Goal: Find contact information: Find contact information

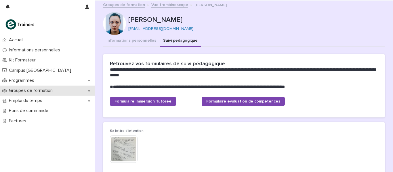
click at [29, 89] on p "Groupes de formation" at bounding box center [32, 90] width 51 height 5
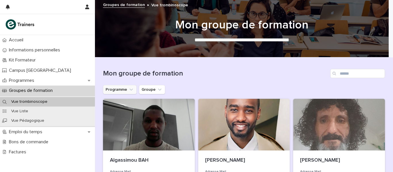
click at [129, 89] on icon "Programme" at bounding box center [130, 90] width 3 height 2
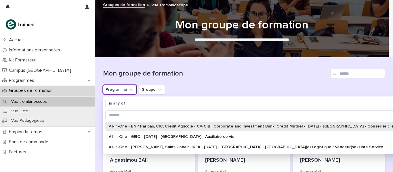
click at [127, 129] on div "All-in-One - BNP Paribas, CIC, Crédit Agricole - CA-CIB : Corporate and Investm…" at bounding box center [259, 126] width 308 height 9
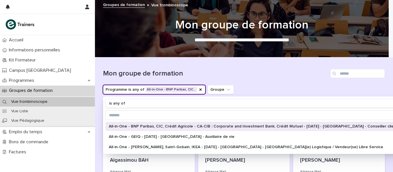
click at [127, 129] on div "All-in-One - BNP Paribas, CIC, Crédit Agricole - CA-CIB : Corporate and Investm…" at bounding box center [259, 126] width 308 height 9
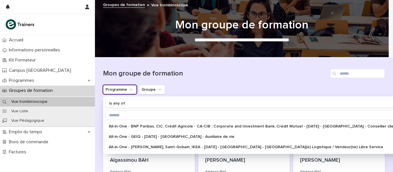
scroll to position [41, 0]
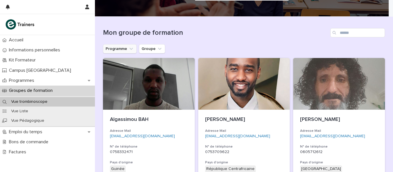
click at [128, 48] on icon "Programme" at bounding box center [131, 49] width 6 height 6
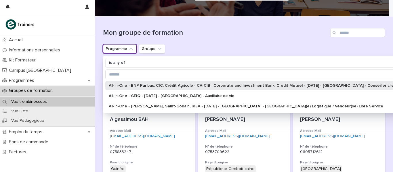
click at [132, 87] on p "All-in-One - BNP Paribas, CIC, Crédit Agricole - CA-CIB : Corporate and Investm…" at bounding box center [256, 86] width 295 height 4
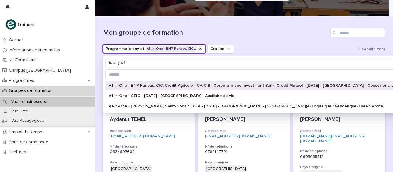
click at [282, 43] on div "Mon groupe de formation" at bounding box center [244, 31] width 282 height 28
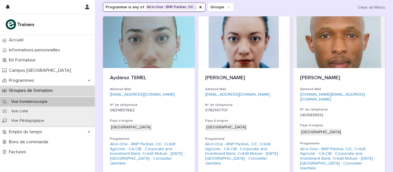
scroll to position [89, 0]
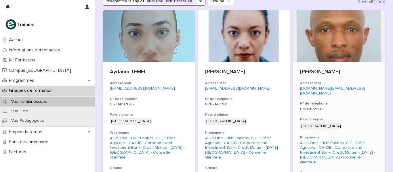
click at [324, 71] on p "[PERSON_NAME]" at bounding box center [339, 72] width 78 height 6
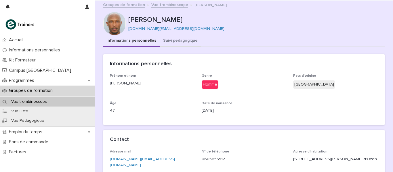
click at [178, 39] on button "Suivi pédagogique" at bounding box center [180, 41] width 41 height 12
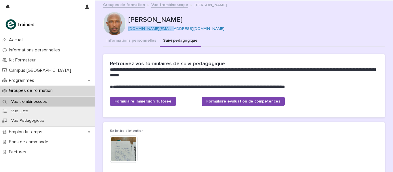
drag, startPoint x: 165, startPoint y: 27, endPoint x: 128, endPoint y: 32, distance: 37.7
click at [128, 32] on div "Emmanuel MANZI manzi.ge@yahoo.co.uk" at bounding box center [244, 23] width 282 height 23
copy link "[DOMAIN_NAME][EMAIL_ADDRESS][DOMAIN_NAME]"
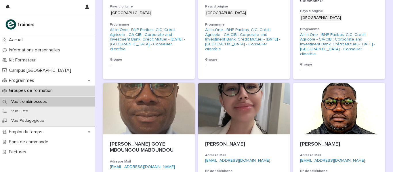
scroll to position [223, 0]
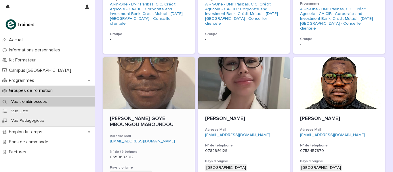
click at [133, 139] on link "[EMAIL_ADDRESS][DOMAIN_NAME]" at bounding box center [142, 141] width 65 height 4
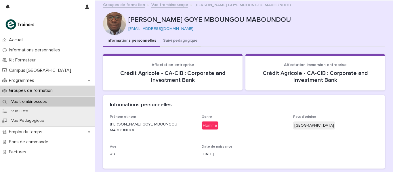
click at [183, 41] on button "Suivi pédagogique" at bounding box center [180, 41] width 41 height 12
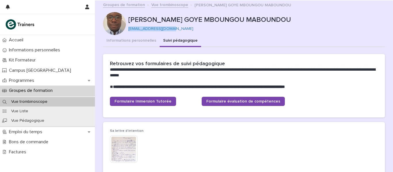
drag, startPoint x: 169, startPoint y: 29, endPoint x: 126, endPoint y: 28, distance: 42.3
click at [128, 28] on p "[EMAIL_ADDRESS][DOMAIN_NAME]" at bounding box center [254, 28] width 252 height 5
copy link "[EMAIL_ADDRESS][DOMAIN_NAME]"
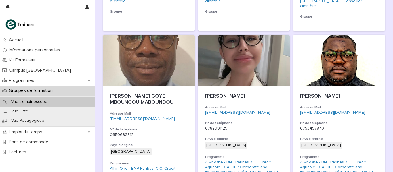
scroll to position [254, 0]
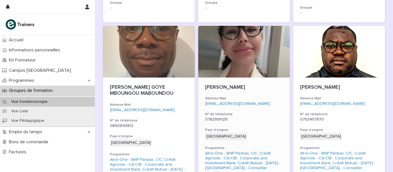
click at [255, 56] on div at bounding box center [244, 52] width 92 height 52
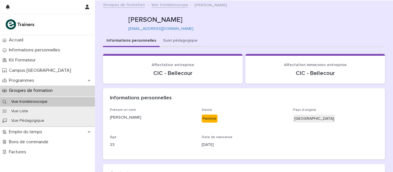
click at [164, 41] on button "Suivi pédagogique" at bounding box center [180, 41] width 41 height 12
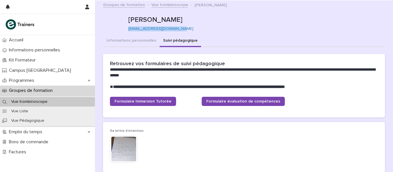
drag, startPoint x: 179, startPoint y: 29, endPoint x: 127, endPoint y: 28, distance: 52.6
click at [128, 28] on p "[EMAIL_ADDRESS][DOMAIN_NAME]" at bounding box center [254, 28] width 252 height 5
copy link "[EMAIL_ADDRESS][DOMAIN_NAME]"
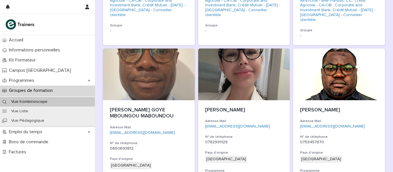
scroll to position [233, 0]
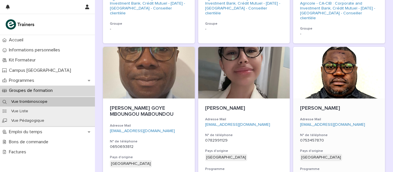
click at [344, 79] on div at bounding box center [339, 73] width 92 height 52
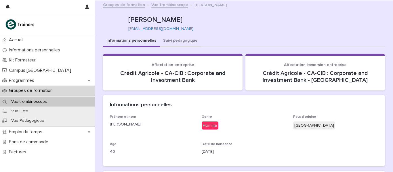
click at [184, 41] on button "Suivi pédagogique" at bounding box center [180, 41] width 41 height 12
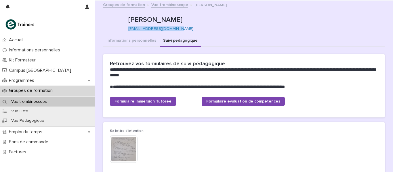
drag, startPoint x: 175, startPoint y: 29, endPoint x: 127, endPoint y: 28, distance: 48.0
click at [128, 28] on p "[EMAIL_ADDRESS][DOMAIN_NAME]" at bounding box center [254, 28] width 252 height 5
copy link "[EMAIL_ADDRESS][DOMAIN_NAME]"
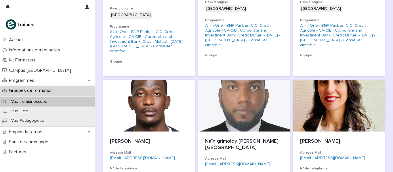
scroll to position [407, 0]
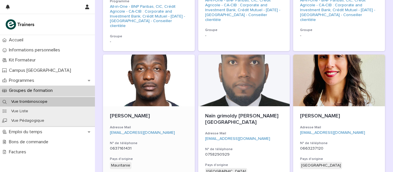
click at [162, 106] on div "Mamoudou BA Adresse Mail dorojiba@gmail.com N° de téléphone 0637161431 Pays d'o…" at bounding box center [149, 166] width 92 height 121
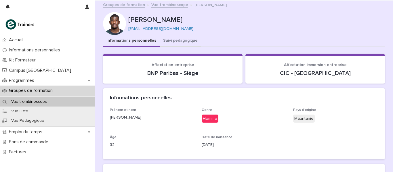
click at [184, 39] on button "Suivi pédagogique" at bounding box center [180, 41] width 41 height 12
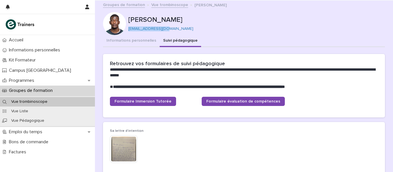
drag, startPoint x: 171, startPoint y: 29, endPoint x: 127, endPoint y: 29, distance: 43.7
click at [128, 29] on p "[EMAIL_ADDRESS][DOMAIN_NAME]" at bounding box center [254, 28] width 252 height 5
copy link "[EMAIL_ADDRESS][DOMAIN_NAME]"
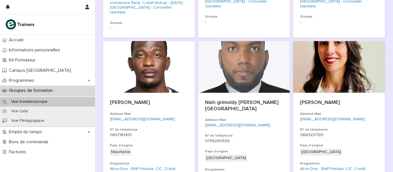
scroll to position [425, 0]
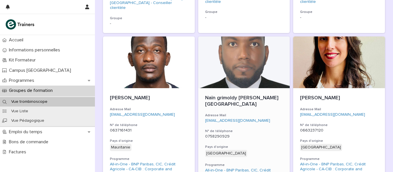
click at [250, 45] on div at bounding box center [244, 63] width 92 height 52
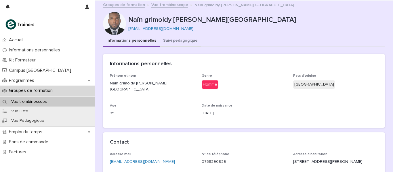
click at [169, 39] on button "Suivi pédagogique" at bounding box center [180, 41] width 41 height 12
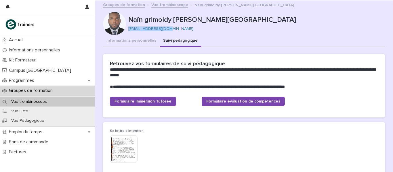
drag, startPoint x: 168, startPoint y: 30, endPoint x: 127, endPoint y: 29, distance: 41.1
click at [128, 30] on p "nainalban@gmail.com" at bounding box center [254, 28] width 252 height 5
copy link "nainalban@gmail.com"
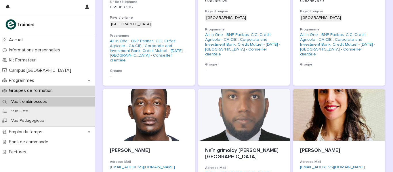
scroll to position [386, 0]
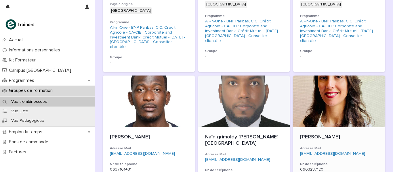
click at [340, 89] on div at bounding box center [339, 102] width 92 height 52
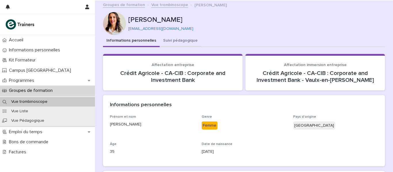
click at [183, 40] on button "Suivi pédagogique" at bounding box center [180, 41] width 41 height 12
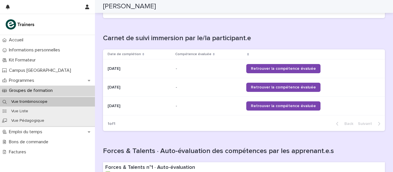
scroll to position [294, 0]
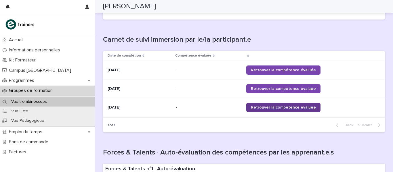
click at [291, 106] on span "Retrouver la compétence évaluée" at bounding box center [283, 108] width 65 height 4
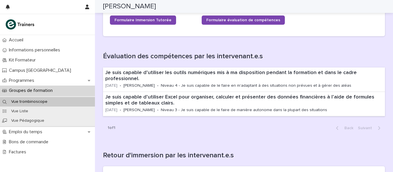
scroll to position [0, 0]
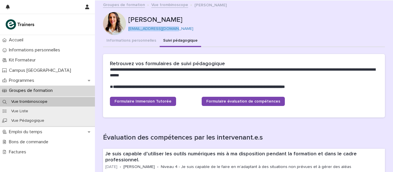
drag, startPoint x: 159, startPoint y: 24, endPoint x: 127, endPoint y: 30, distance: 32.7
click at [128, 30] on p "grizardsalwa@gmail.com" at bounding box center [254, 28] width 252 height 5
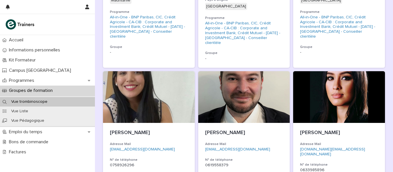
scroll to position [575, 0]
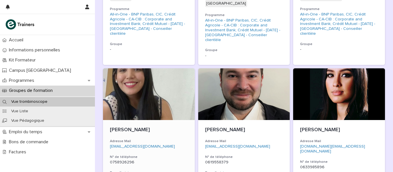
click at [141, 74] on div at bounding box center [149, 94] width 92 height 52
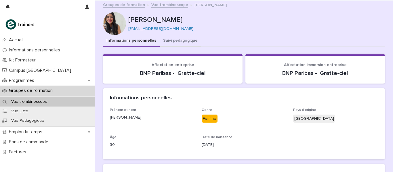
click at [179, 38] on button "Suivi pédagogique" at bounding box center [180, 41] width 41 height 12
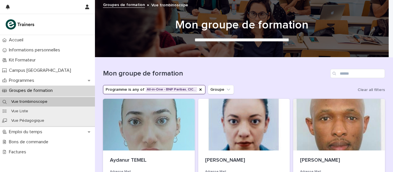
scroll to position [610, 0]
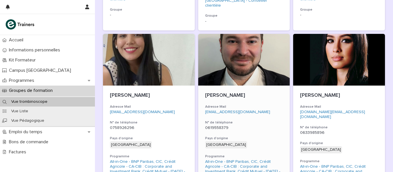
click at [233, 45] on div at bounding box center [244, 60] width 92 height 52
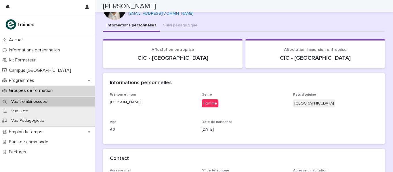
scroll to position [14, 0]
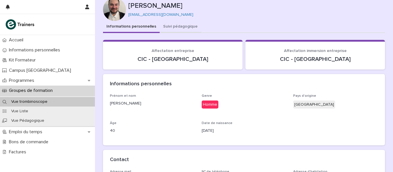
click at [173, 27] on div "Informations personnelles Suivi pédagogique Loading... Saving… Loading... Savin…" at bounding box center [244, 145] width 282 height 249
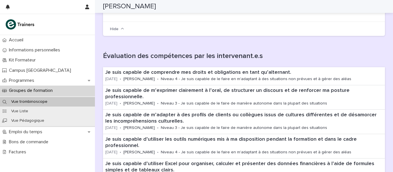
scroll to position [160, 0]
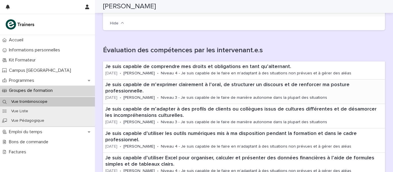
click at [135, 95] on div "Je suis capable de m’exprimer clairement à l’oral, de structurer un discours et…" at bounding box center [244, 92] width 282 height 24
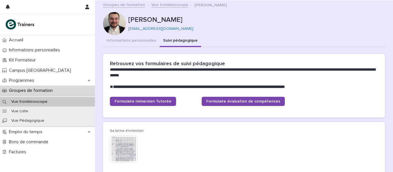
click at [123, 6] on link "Groupes de formation" at bounding box center [124, 4] width 42 height 7
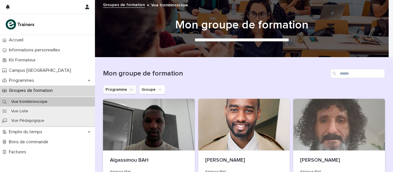
click at [129, 91] on icon "Programme" at bounding box center [131, 90] width 6 height 6
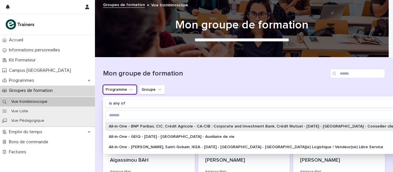
click at [124, 127] on p "All-in-One - BNP Paribas, CIC, Crédit Agricole - CA-CIB : Corporate and Investm…" at bounding box center [256, 127] width 295 height 4
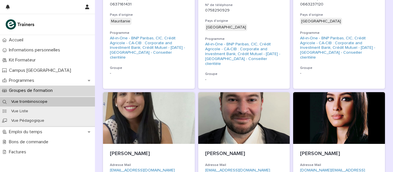
scroll to position [553, 0]
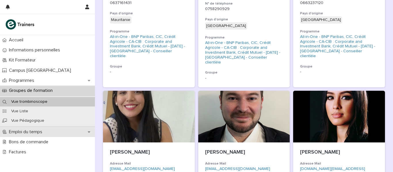
click at [28, 131] on p "Emploi du temps" at bounding box center [27, 131] width 40 height 5
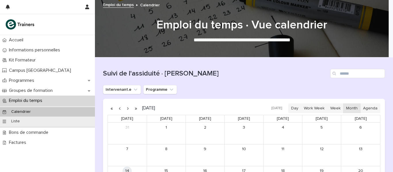
click at [118, 108] on button "button" at bounding box center [120, 108] width 8 height 9
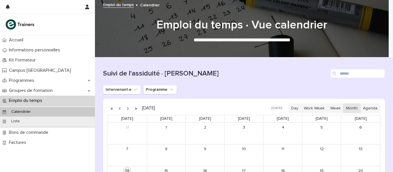
click at [118, 108] on button "button" at bounding box center [120, 108] width 8 height 9
click at [126, 108] on button "button" at bounding box center [128, 108] width 8 height 9
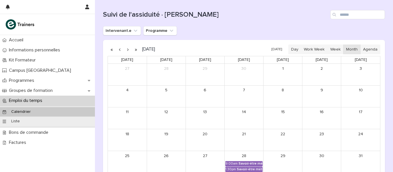
scroll to position [64, 0]
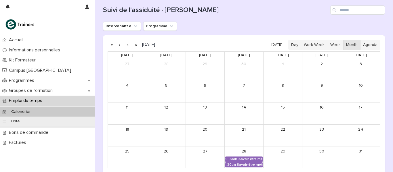
click at [126, 46] on button "button" at bounding box center [128, 44] width 8 height 9
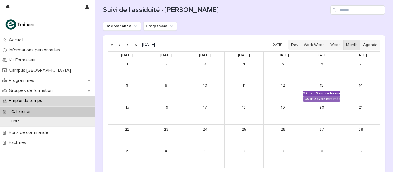
click at [325, 93] on div "Savoir-être métier - Collaboration et dynamique d'équipe" at bounding box center [328, 94] width 24 height 4
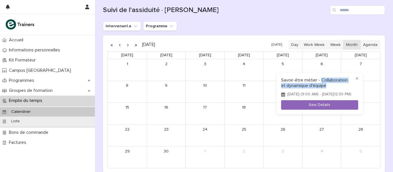
drag, startPoint x: 327, startPoint y: 85, endPoint x: 321, endPoint y: 78, distance: 9.2
click at [321, 78] on h3 "Savoir-être métier - Collaboration et dynamique d'équipe" at bounding box center [319, 83] width 77 height 11
copy h3 "Collaboration et dynamique d'équipe"
drag, startPoint x: 392, startPoint y: 55, endPoint x: 390, endPoint y: 72, distance: 17.6
click at [390, 72] on div at bounding box center [196, 86] width 393 height 172
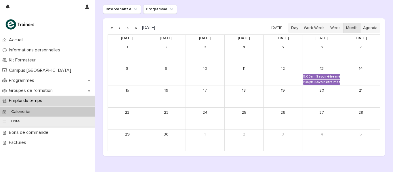
scroll to position [78, 0]
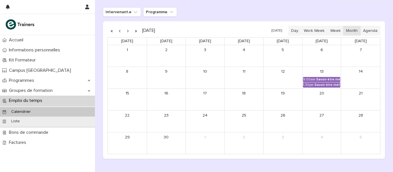
click at [124, 31] on button "button" at bounding box center [128, 30] width 8 height 9
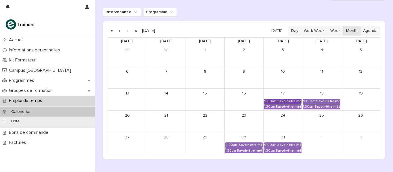
click at [268, 102] on div "9:00am" at bounding box center [270, 101] width 12 height 4
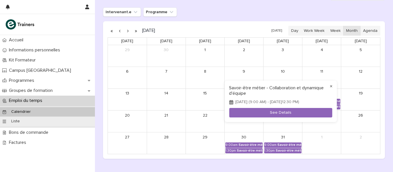
click at [331, 86] on button "×" at bounding box center [331, 86] width 7 height 7
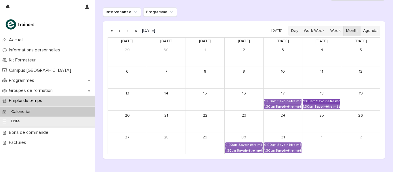
click at [319, 100] on div "Savoir-être métier - Adaptabilité et communication interculturelle en agence ba…" at bounding box center [328, 101] width 24 height 4
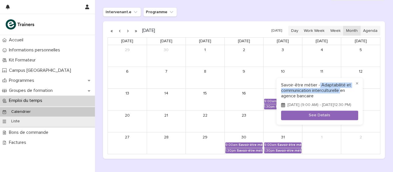
drag, startPoint x: 339, startPoint y: 88, endPoint x: 319, endPoint y: 80, distance: 22.1
click at [319, 80] on div "× Savoir-être métier - Adaptabilité et communication interculturelle en agence …" at bounding box center [319, 101] width 86 height 47
copy h3 "Adaptabilité et communication interculturelle"
click at [356, 80] on button "×" at bounding box center [356, 83] width 7 height 7
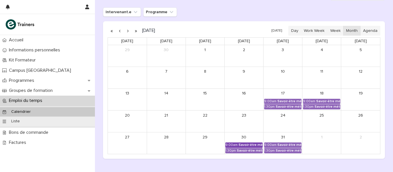
click at [246, 144] on div "Savoir-être métier - Droits et devoirs de l’alternant" at bounding box center [250, 145] width 24 height 4
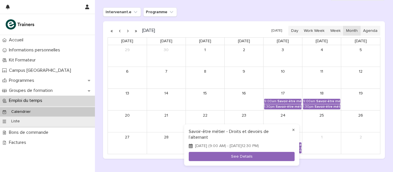
click at [294, 130] on button "×" at bounding box center [293, 130] width 7 height 7
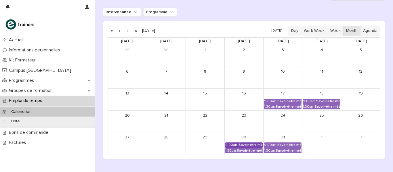
click at [244, 144] on div "Savoir-être métier - Droits et devoirs de l’alternant" at bounding box center [250, 145] width 24 height 4
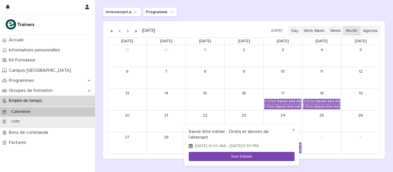
click at [241, 158] on button "See Details" at bounding box center [242, 156] width 106 height 9
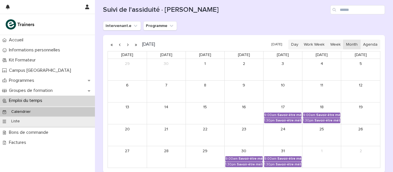
scroll to position [91, 0]
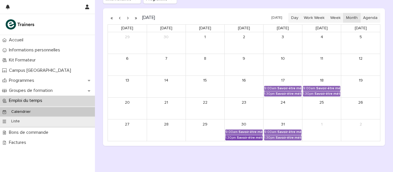
click at [255, 138] on div "Savoir-être métier - Droits et devoirs de l’alternant" at bounding box center [250, 138] width 26 height 4
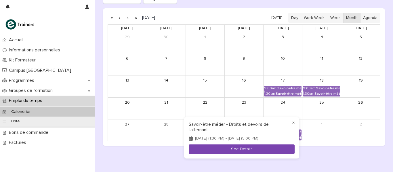
click at [249, 146] on button "See Details" at bounding box center [242, 149] width 106 height 9
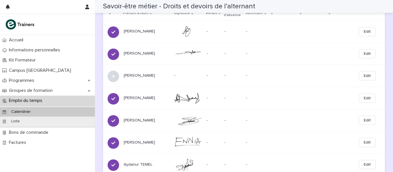
scroll to position [89, 0]
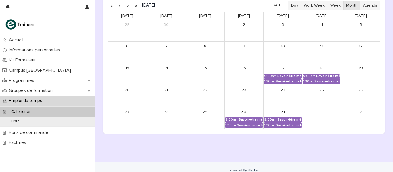
scroll to position [104, 0]
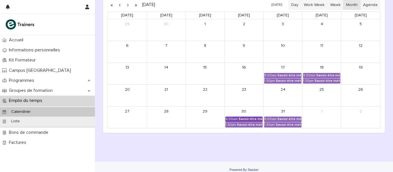
click at [240, 120] on div "Savoir-être métier - Droits et devoirs de l’alternant" at bounding box center [250, 119] width 24 height 4
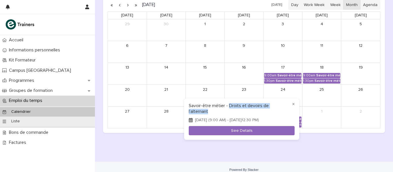
drag, startPoint x: 229, startPoint y: 108, endPoint x: 233, endPoint y: 110, distance: 5.0
click at [233, 110] on h3 "Savoir-être métier - Droits et devoirs de l’alternant" at bounding box center [242, 108] width 106 height 11
copy h3 "Droits et devoirs de l’alternant"
click at [294, 103] on button "×" at bounding box center [293, 104] width 7 height 7
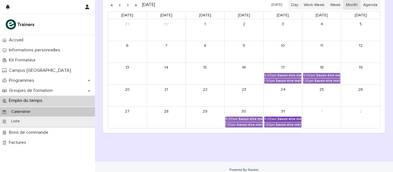
click at [278, 120] on div "Savoir-être métier - Adaptabilité et communication interculturelle en agence ba…" at bounding box center [289, 119] width 24 height 4
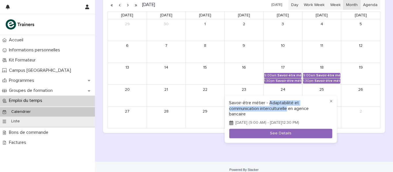
drag, startPoint x: 269, startPoint y: 103, endPoint x: 289, endPoint y: 111, distance: 21.4
click at [289, 111] on h3 "Savoir-être métier - Adaptabilité et communication interculturelle en agence ba…" at bounding box center [280, 109] width 103 height 17
copy h3 "Adaptabilité et communication interculturelle"
click at [334, 102] on button "×" at bounding box center [331, 101] width 7 height 7
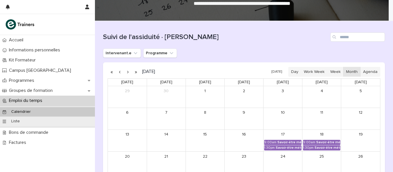
scroll to position [37, 0]
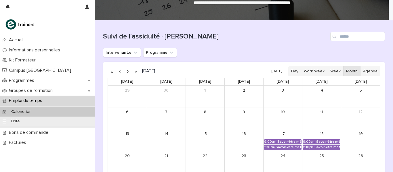
click at [125, 72] on button "button" at bounding box center [128, 71] width 8 height 9
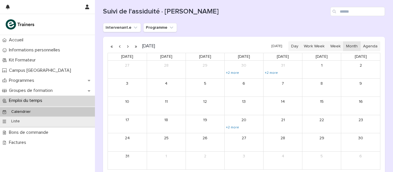
scroll to position [72, 0]
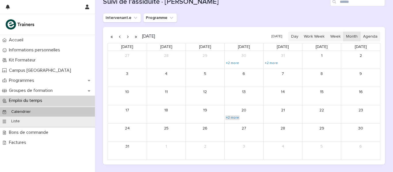
click at [230, 117] on link "+2 more" at bounding box center [232, 118] width 14 height 5
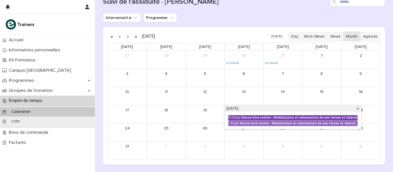
click at [236, 118] on div "9:00am" at bounding box center [234, 118] width 12 height 4
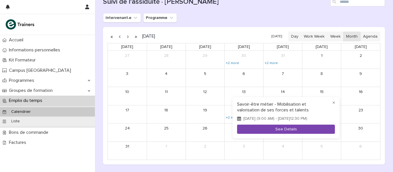
click at [278, 133] on button "See Details" at bounding box center [286, 129] width 98 height 9
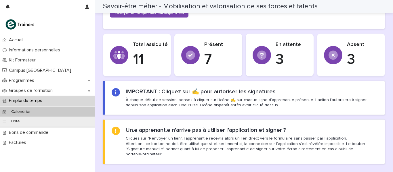
scroll to position [178, 0]
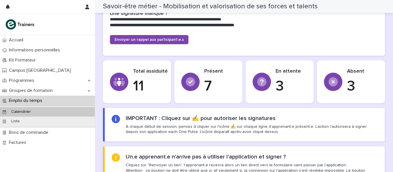
click at [23, 111] on p "Calendrier" at bounding box center [21, 112] width 29 height 5
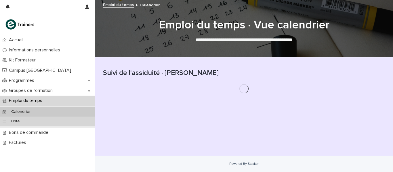
click at [14, 122] on p "Liste" at bounding box center [16, 121] width 18 height 5
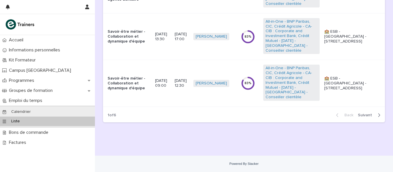
scroll to position [518, 0]
click at [363, 115] on span "Next" at bounding box center [367, 115] width 18 height 4
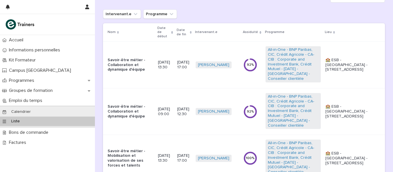
scroll to position [74, 0]
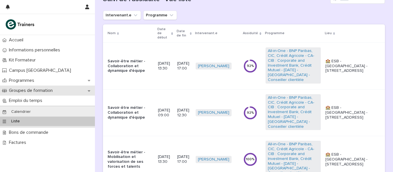
click at [36, 91] on p "Groupes de formation" at bounding box center [32, 90] width 51 height 5
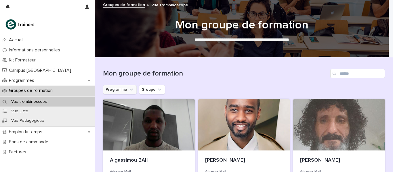
click at [129, 91] on icon "Programme" at bounding box center [131, 90] width 6 height 6
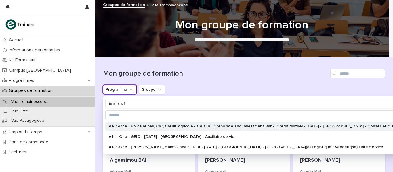
click at [136, 125] on p "All-in-One - BNP Paribas, CIC, Crédit Agricole - CA-CIB : Corporate and Investm…" at bounding box center [256, 127] width 295 height 4
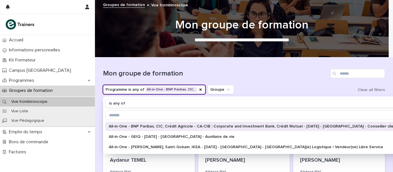
click at [136, 125] on p "All-in-One - BNP Paribas, CIC, Crédit Agricole - CA-CIB : Corporate and Investm…" at bounding box center [256, 127] width 295 height 4
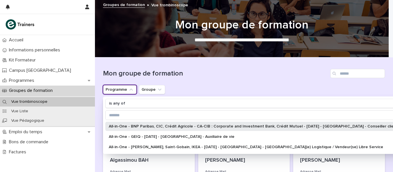
click at [154, 125] on p "All-in-One - BNP Paribas, CIC, Crédit Agricole - CA-CIB : Corporate and Investm…" at bounding box center [256, 127] width 295 height 4
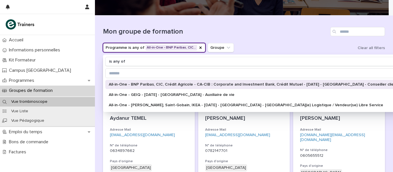
scroll to position [53, 0]
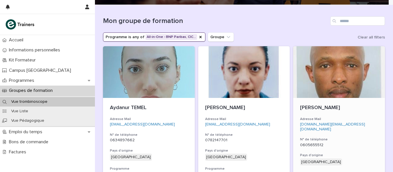
click at [326, 72] on div at bounding box center [339, 72] width 92 height 52
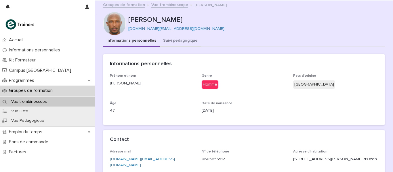
click at [169, 40] on button "Suivi pédagogique" at bounding box center [180, 41] width 41 height 12
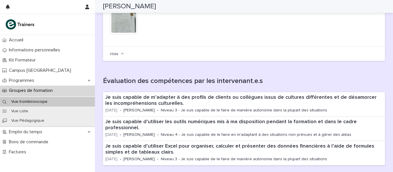
scroll to position [130, 0]
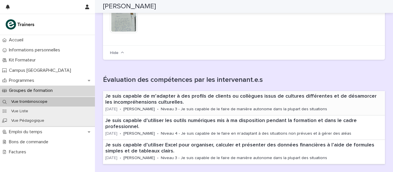
click at [224, 105] on p "Je suis capable de m’adapter à des profils de clients ou collègues issus de cul…" at bounding box center [243, 99] width 277 height 12
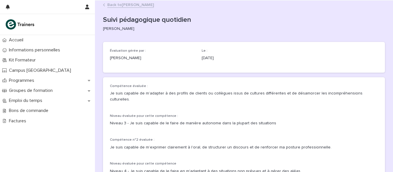
scroll to position [14, 0]
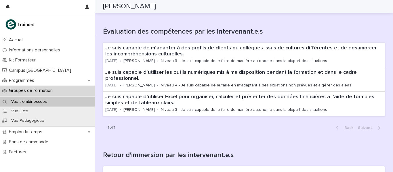
scroll to position [176, 0]
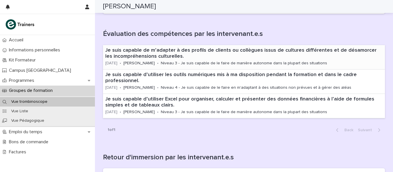
click at [211, 62] on p "Niveau 3 - Je suis capable de le faire de manière autonome dans la plupart des …" at bounding box center [244, 63] width 166 height 5
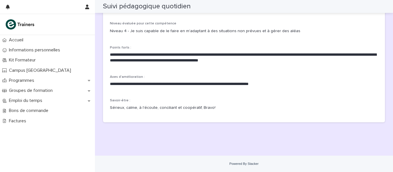
scroll to position [134, 0]
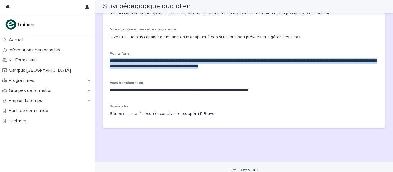
drag, startPoint x: 282, startPoint y: 61, endPoint x: 100, endPoint y: 56, distance: 181.8
click at [100, 56] on div "Loading... Saving… Loading... Saving… Suivi pédagogique quotidien Suivi pédagog…" at bounding box center [244, 6] width 288 height 281
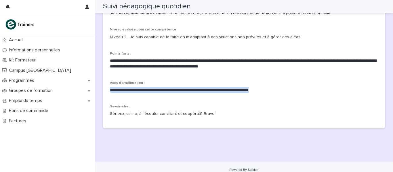
drag, startPoint x: 276, startPoint y: 84, endPoint x: 151, endPoint y: 80, distance: 124.9
click at [151, 81] on div "**********" at bounding box center [244, 89] width 268 height 17
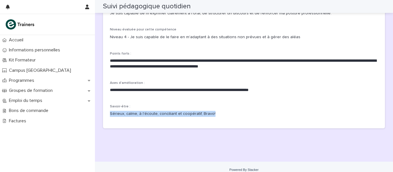
drag, startPoint x: 214, startPoint y: 103, endPoint x: 213, endPoint y: 107, distance: 3.8
click at [213, 107] on div "Savoir-être : Sérieux, calme, à l'écoute, conciliant et coopératif, Bravo!" at bounding box center [244, 113] width 268 height 17
click at [211, 111] on p "Sérieux, calme, à l'écoute, conciliant et coopératif, Bravo!" at bounding box center [244, 114] width 268 height 6
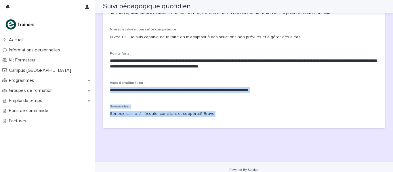
drag, startPoint x: 211, startPoint y: 109, endPoint x: 104, endPoint y: 86, distance: 109.1
click at [104, 86] on div "**********" at bounding box center [244, 35] width 282 height 185
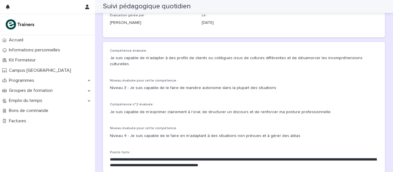
scroll to position [0, 0]
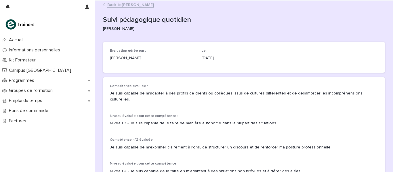
click at [146, 4] on link "Back to Emmanuel MANZI" at bounding box center [130, 4] width 47 height 7
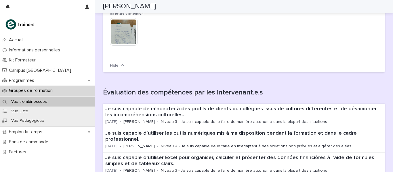
scroll to position [15, 0]
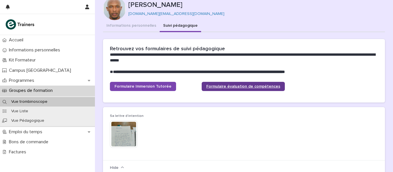
click at [244, 89] on link "Formulaire évaluation de compétences" at bounding box center [243, 86] width 83 height 9
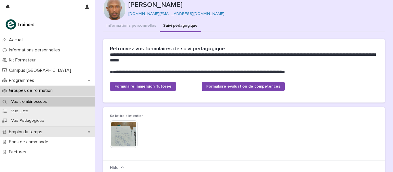
click at [21, 133] on p "Emploi du temps" at bounding box center [27, 131] width 40 height 5
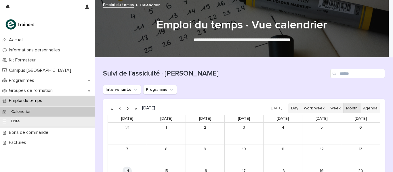
click at [117, 109] on button "button" at bounding box center [120, 108] width 8 height 9
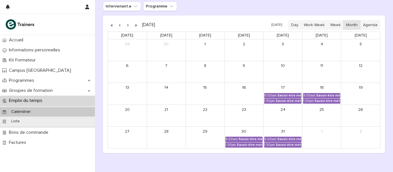
scroll to position [89, 0]
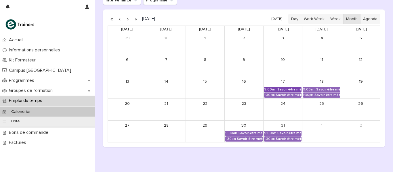
click at [288, 89] on div "Savoir-être métier - Collaboration et dynamique d'équipe" at bounding box center [289, 90] width 24 height 4
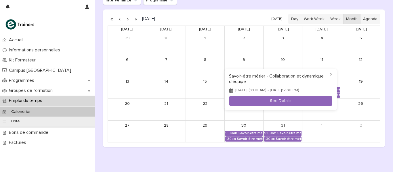
click at [330, 74] on button "×" at bounding box center [331, 74] width 7 height 7
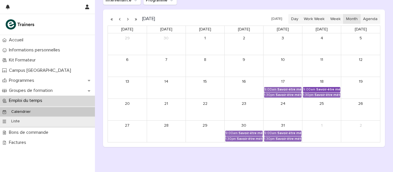
click at [327, 88] on div "Savoir-être métier - Adaptabilité et communication interculturelle en agence ba…" at bounding box center [328, 90] width 24 height 4
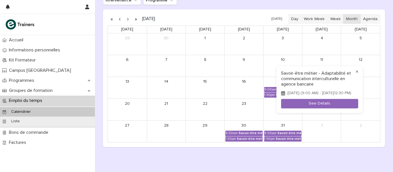
click at [359, 68] on button "×" at bounding box center [356, 71] width 7 height 7
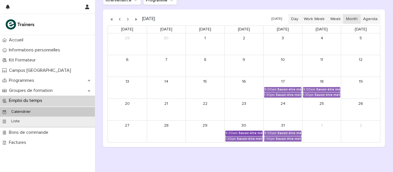
click at [252, 132] on div "Savoir-être métier - Droits et devoirs de l’alternant" at bounding box center [250, 133] width 24 height 4
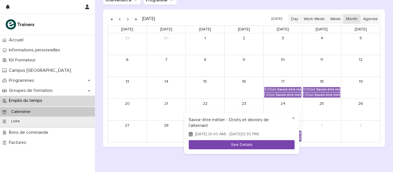
click at [242, 145] on button "See Details" at bounding box center [242, 144] width 106 height 9
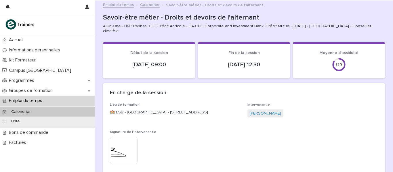
click at [145, 7] on link "Calendrier" at bounding box center [150, 4] width 20 height 7
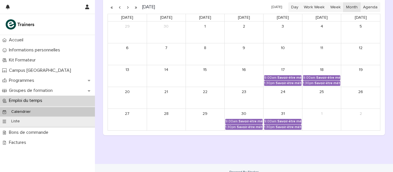
scroll to position [103, 0]
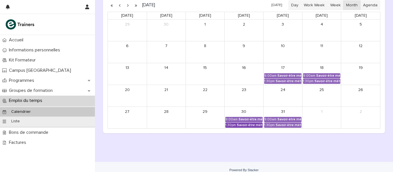
click at [242, 126] on div "Savoir-être métier - Droits et devoirs de l’alternant" at bounding box center [250, 125] width 26 height 4
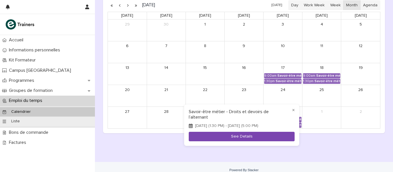
click at [246, 136] on button "See Details" at bounding box center [242, 136] width 106 height 9
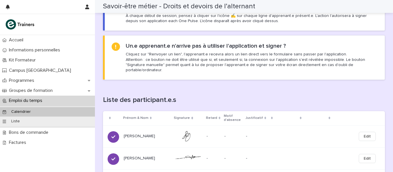
scroll to position [246, 0]
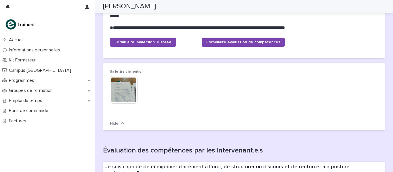
scroll to position [58, 0]
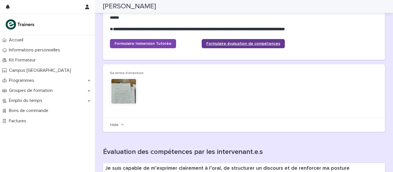
click at [246, 46] on link "Formulaire évaluation de compétences" at bounding box center [243, 43] width 83 height 9
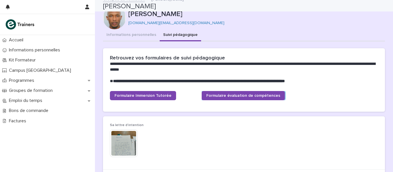
scroll to position [0, 0]
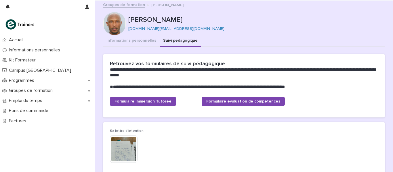
click at [128, 2] on link "Groupes de formation" at bounding box center [124, 4] width 42 height 7
click at [120, 5] on link "Groupes de formation" at bounding box center [124, 4] width 42 height 7
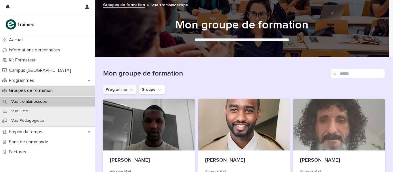
click at [129, 90] on icon "Programme" at bounding box center [131, 90] width 6 height 6
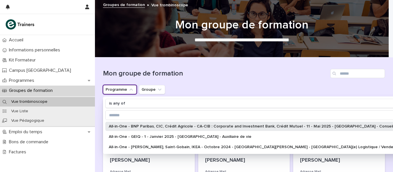
click at [138, 125] on p "All-in-One - BNP Paribas, CIC, Crédit Agricole - CA-CIB : Corporate and Investm…" at bounding box center [269, 127] width 321 height 4
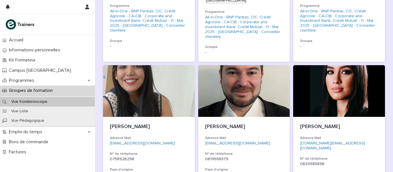
scroll to position [673, 0]
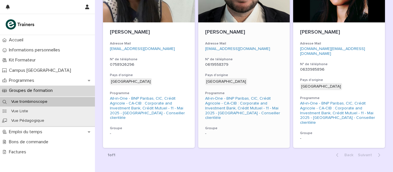
click at [275, 45] on div "williamgiroud@hotmail.com" at bounding box center [244, 48] width 78 height 6
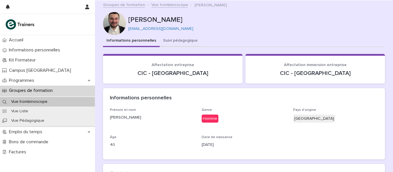
click at [171, 38] on button "Suivi pédagogique" at bounding box center [180, 41] width 41 height 12
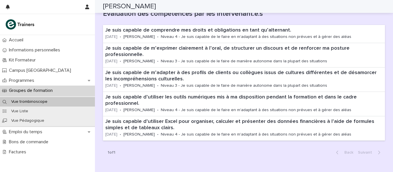
scroll to position [194, 0]
